Goal: Go to known website: Access a specific website the user already knows

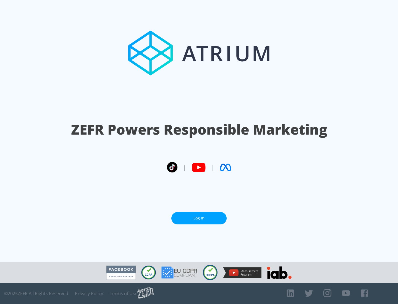
click at [199, 218] on link "Log In" at bounding box center [198, 218] width 55 height 12
